Goal: Task Accomplishment & Management: Manage account settings

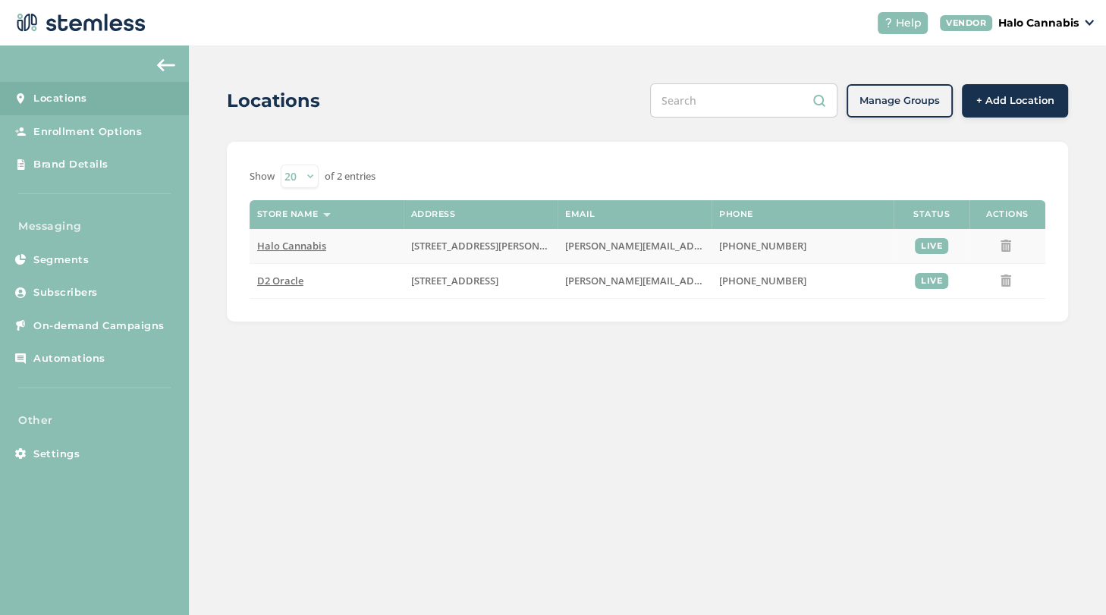
click at [366, 247] on label "Halo Cannabis" at bounding box center [326, 246] width 139 height 13
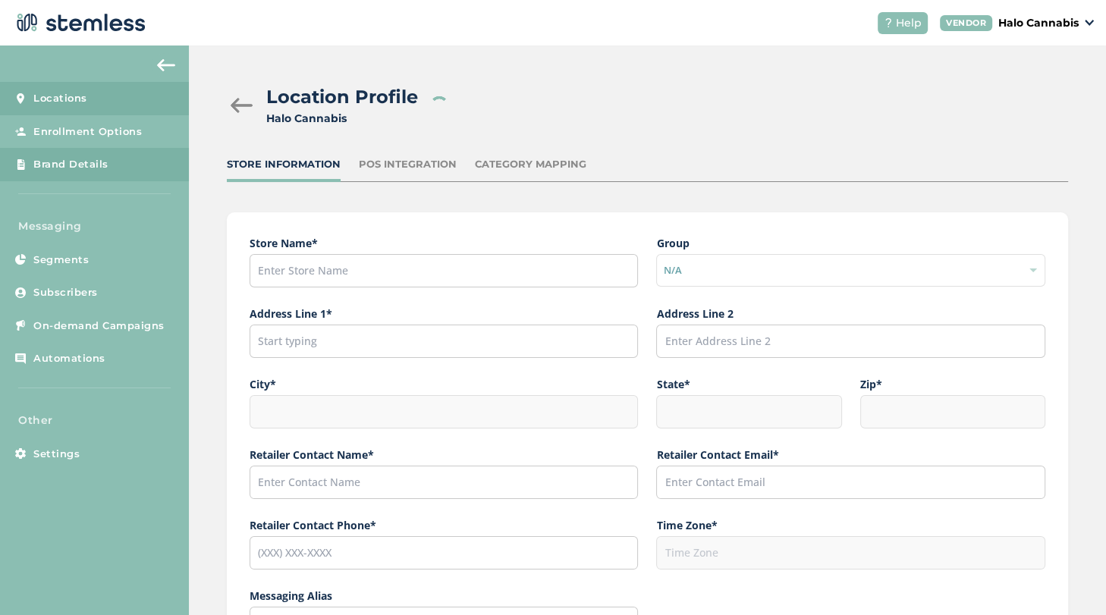
type input "Halo Cannabis"
type input "[STREET_ADDRESS][PERSON_NAME]"
type input "[GEOGRAPHIC_DATA]"
type input "AZ"
type input "85756"
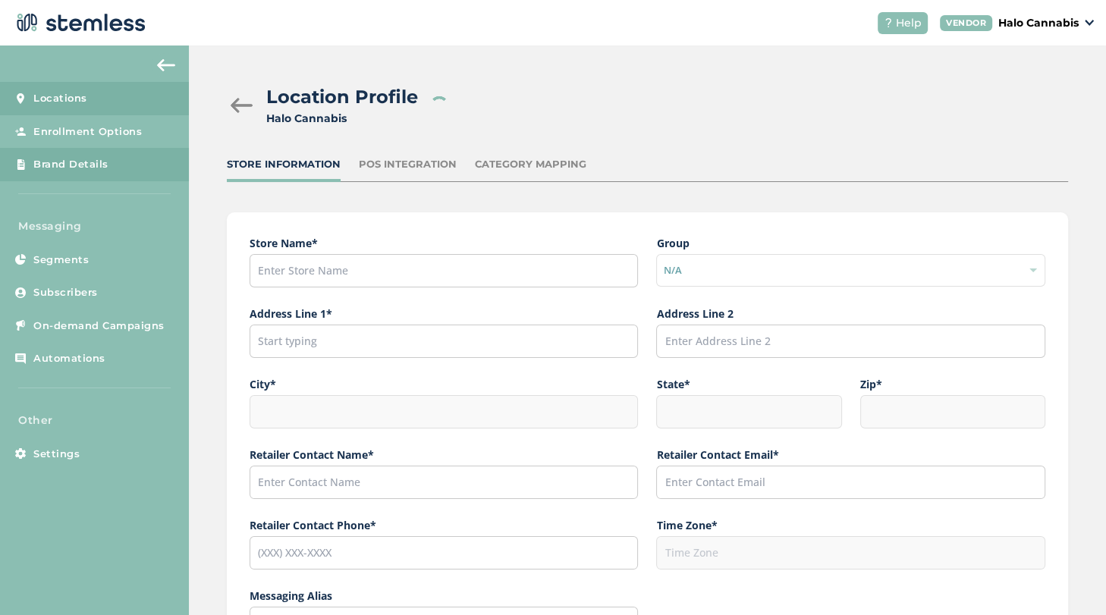
type input "[PERSON_NAME]"
type input "[PERSON_NAME][EMAIL_ADDRESS][PERSON_NAME][DOMAIN_NAME]"
type input "[PHONE_NUMBER]"
type input "America/[GEOGRAPHIC_DATA]"
type input "Halo"
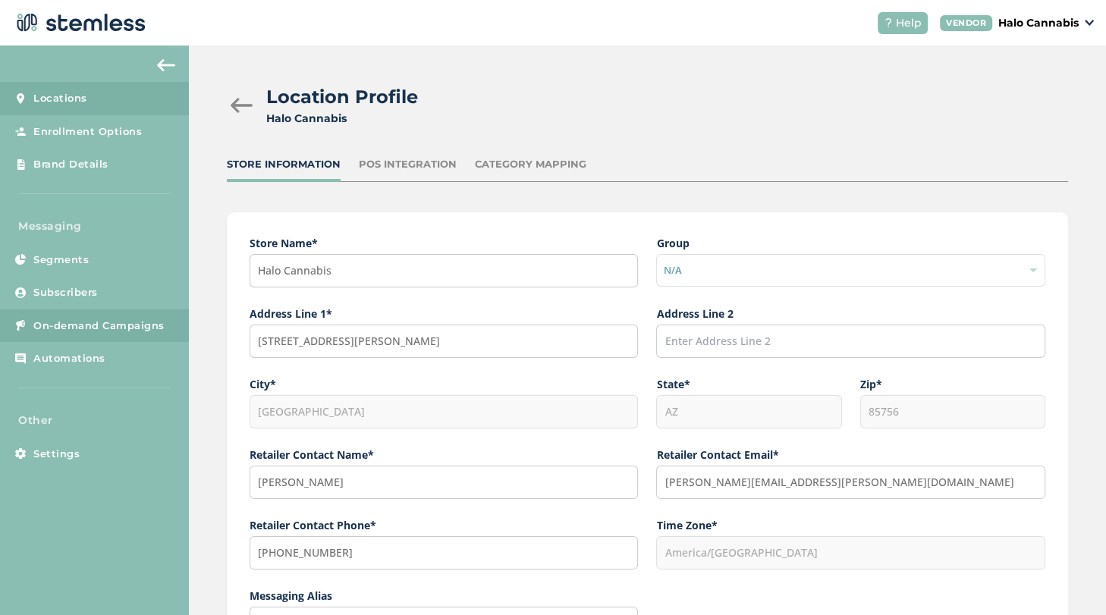
click at [108, 335] on link "On-demand Campaigns" at bounding box center [94, 326] width 189 height 33
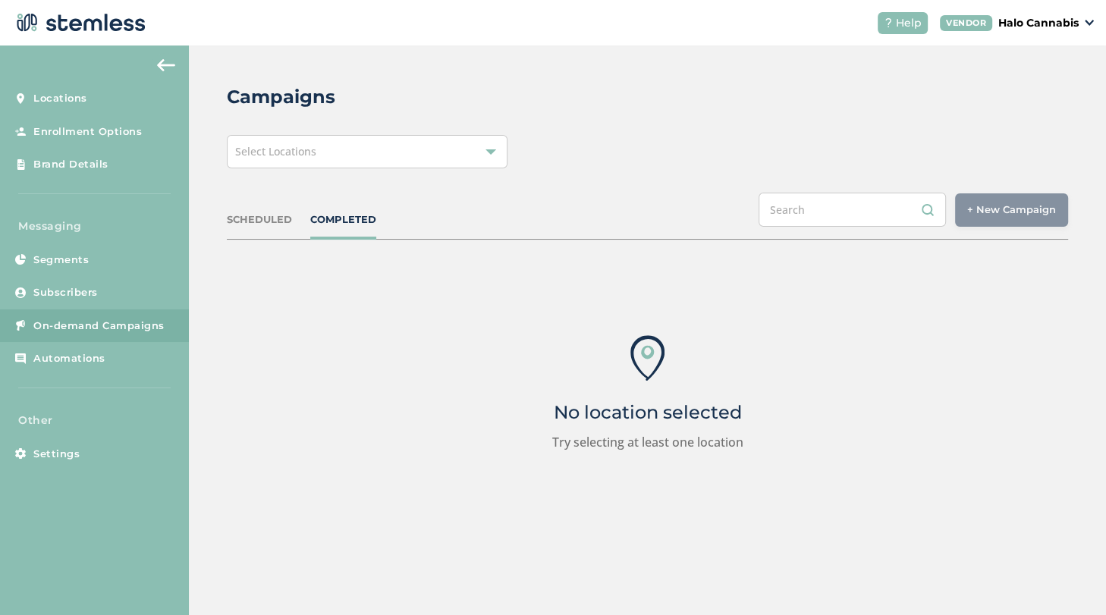
click at [488, 154] on div at bounding box center [491, 151] width 11 height 11
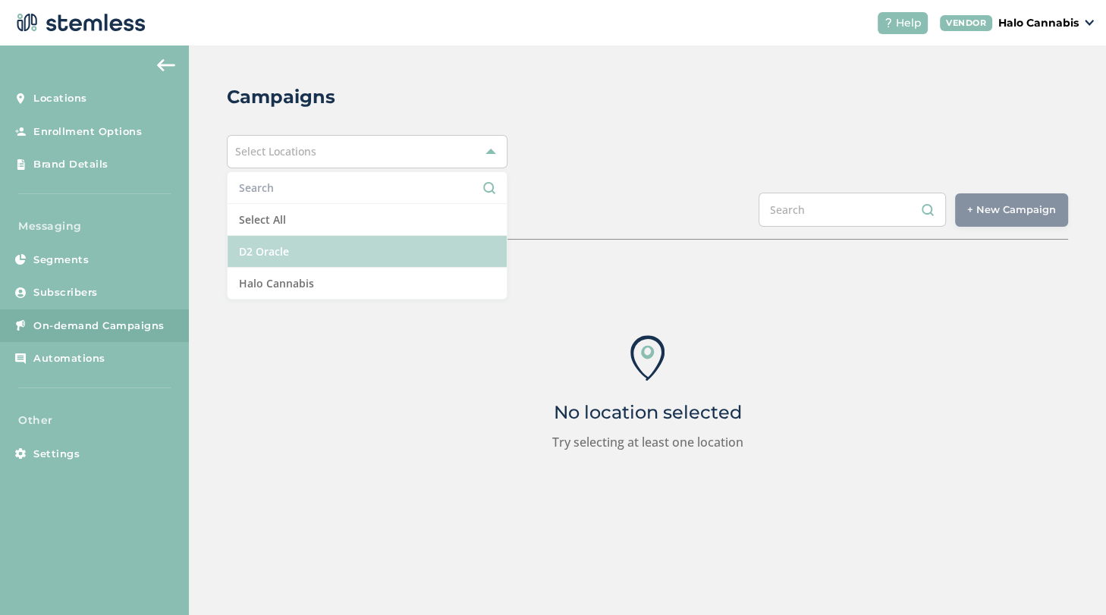
click at [274, 253] on li "D2 Oracle" at bounding box center [367, 252] width 279 height 32
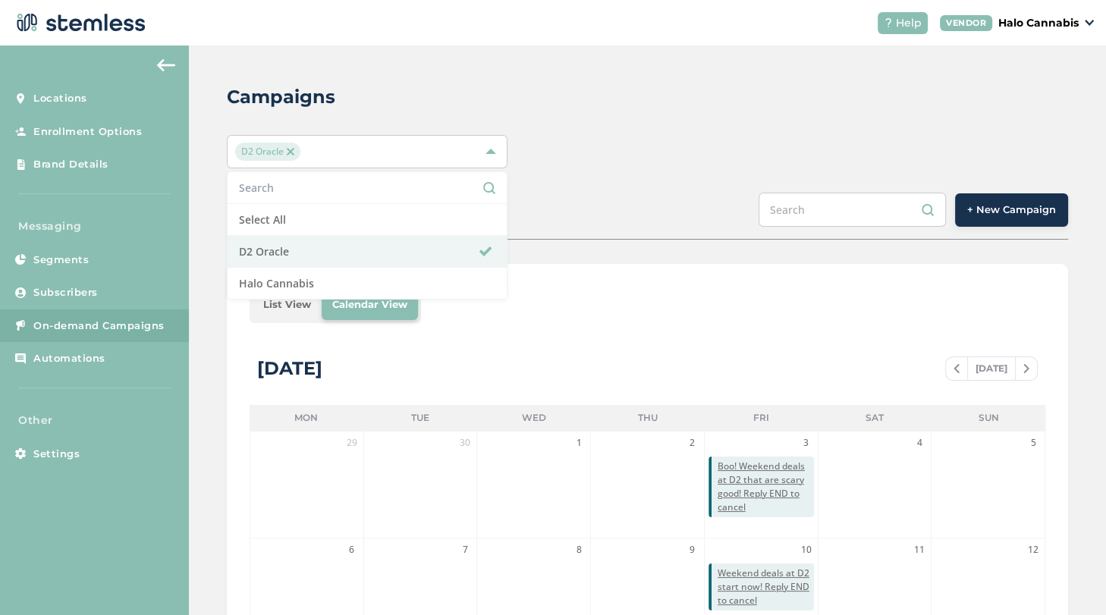
click at [636, 134] on div "Campaigns D2 Oracle Select All D2 Oracle Halo Cannabis SCHEDULED COMPLETED + Ne…" at bounding box center [647, 537] width 917 height 982
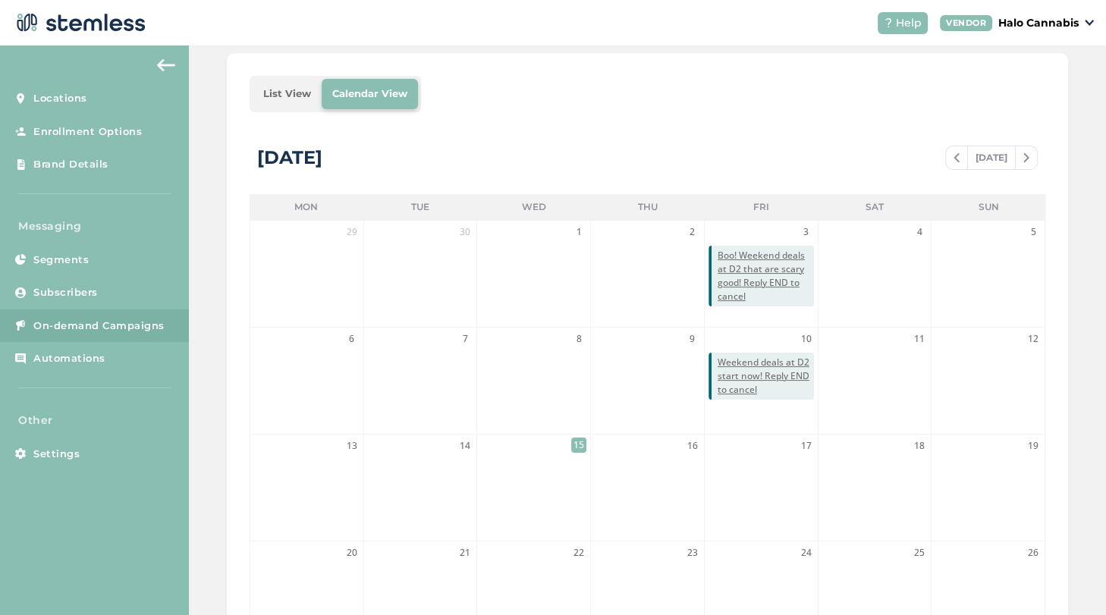
scroll to position [232, 0]
